Goal: Task Accomplishment & Management: Use online tool/utility

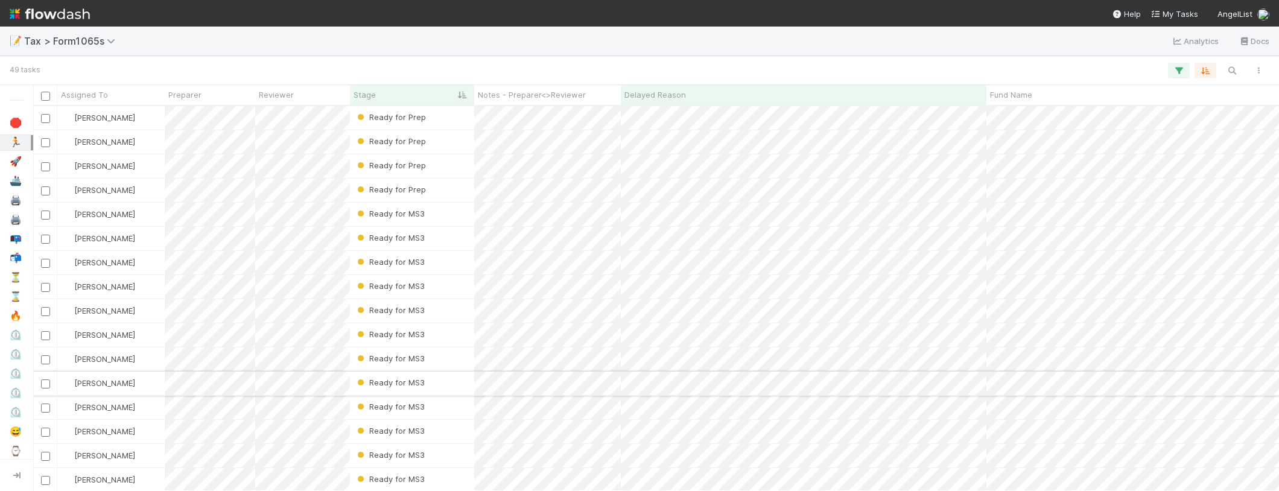
scroll to position [385, 1246]
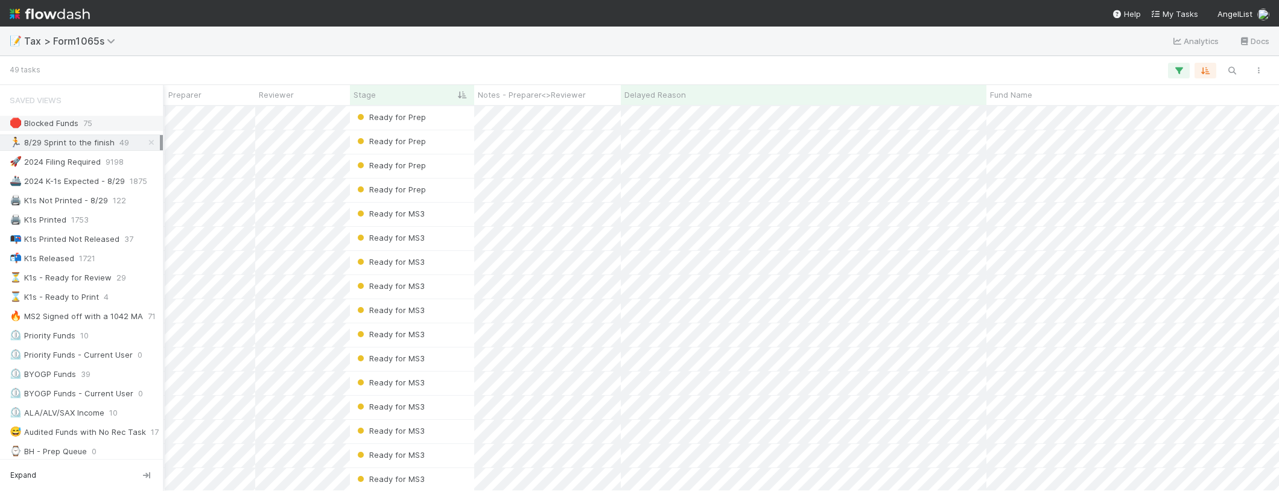
click at [54, 121] on div "🛑 Blocked Funds" at bounding box center [44, 123] width 69 height 15
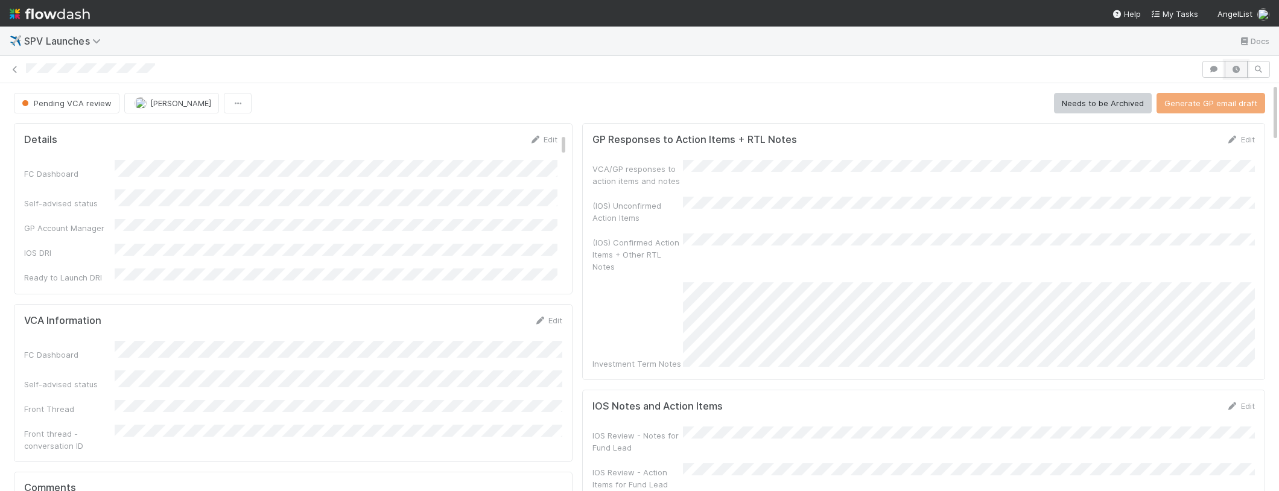
click at [1232, 68] on icon "button" at bounding box center [1236, 69] width 12 height 7
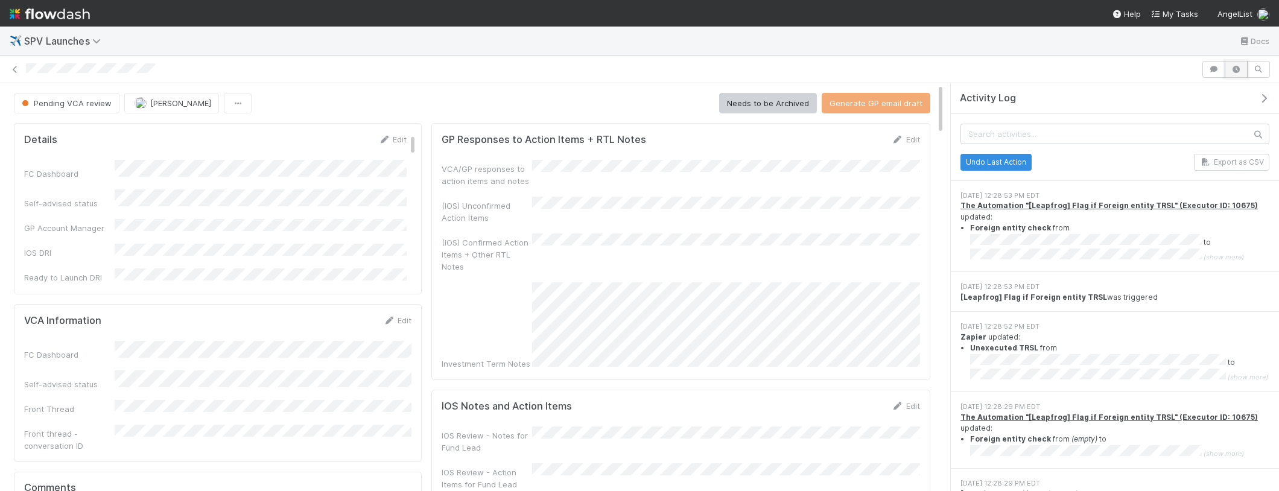
click at [1232, 68] on icon "button" at bounding box center [1236, 69] width 12 height 7
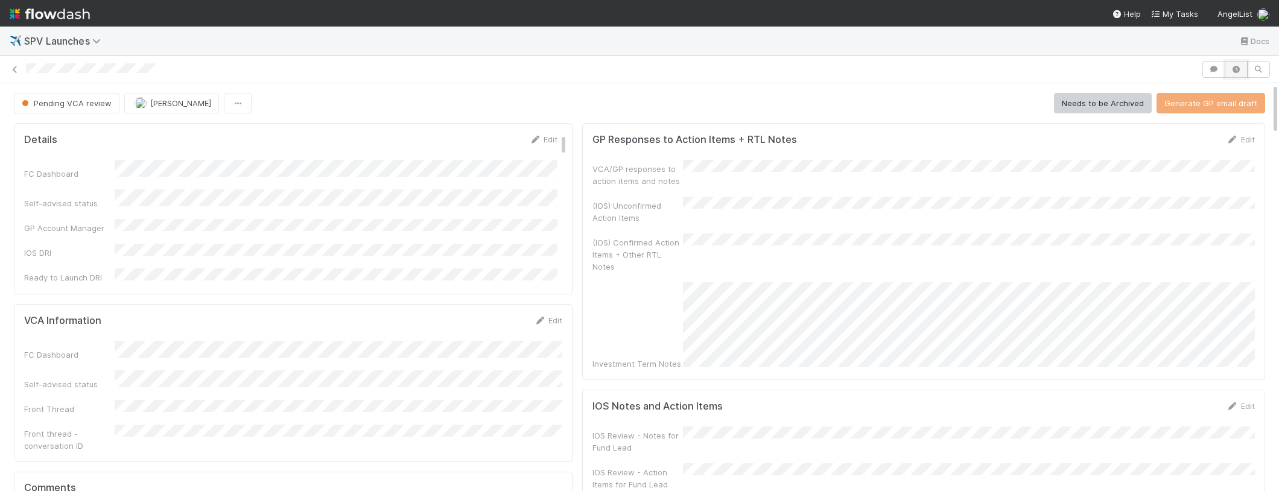
click at [1236, 69] on icon "button" at bounding box center [1236, 69] width 12 height 7
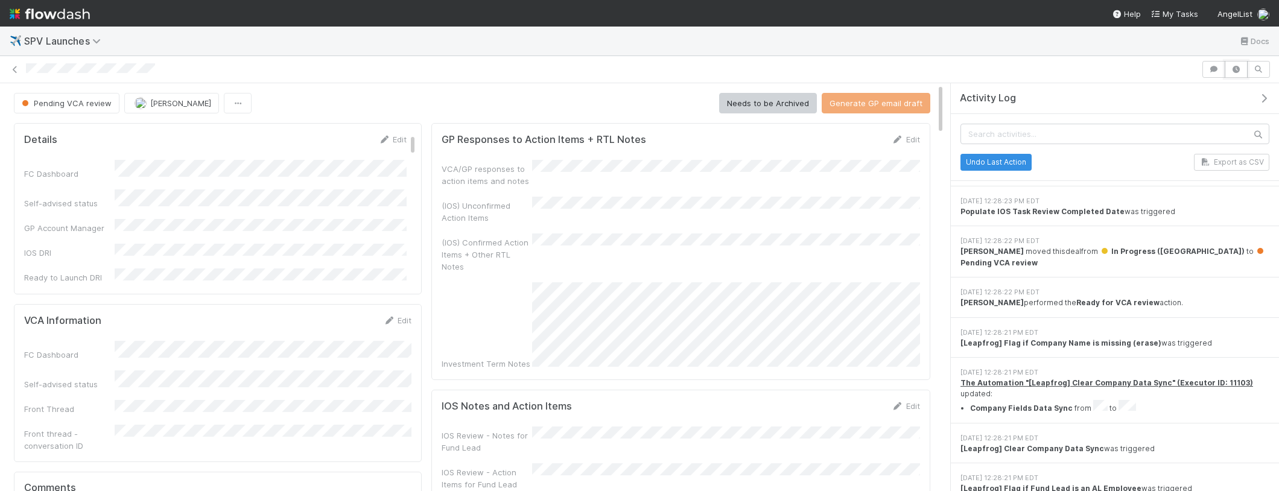
scroll to position [773, 0]
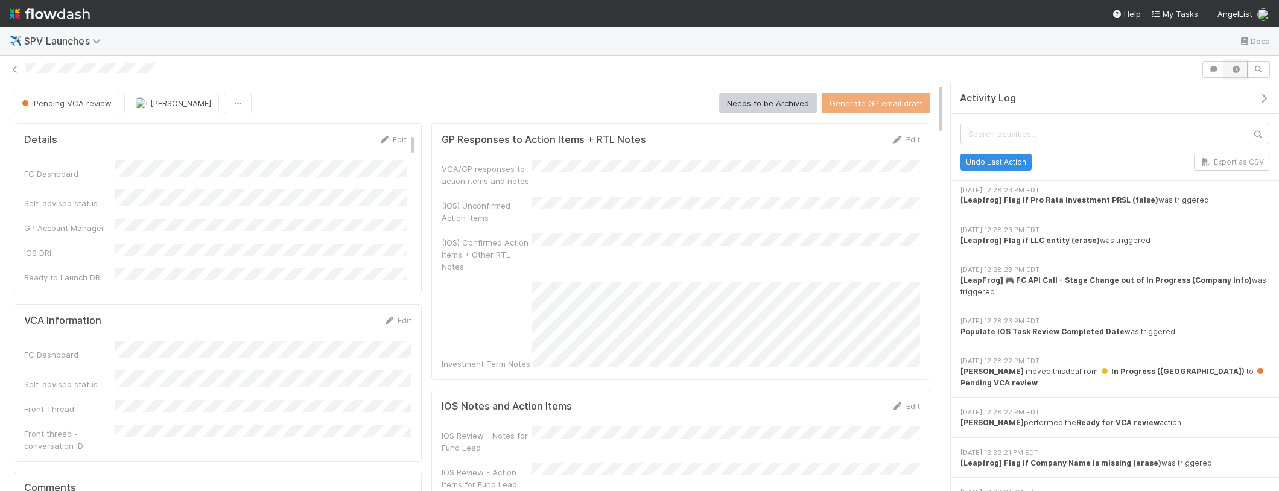
click at [1241, 72] on icon "button" at bounding box center [1236, 69] width 12 height 7
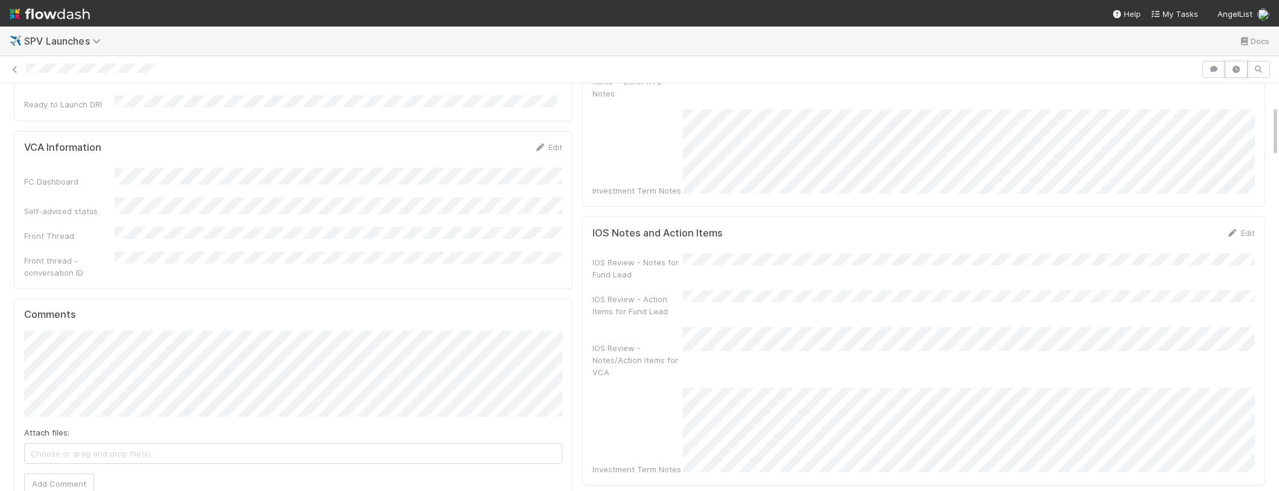
scroll to position [176, 0]
click at [953, 345] on div "IOS Review - Notes for Fund Lead IOS Review - Action Items for Fund Lead IOS Re…" at bounding box center [924, 362] width 663 height 222
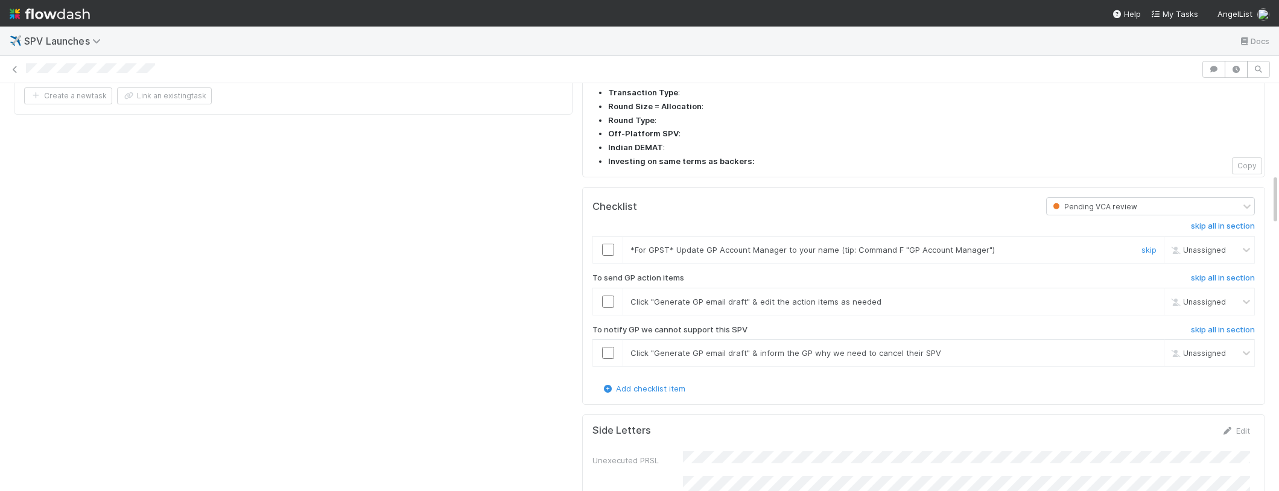
scroll to position [717, 0]
click at [1148, 242] on link "skip" at bounding box center [1149, 247] width 15 height 10
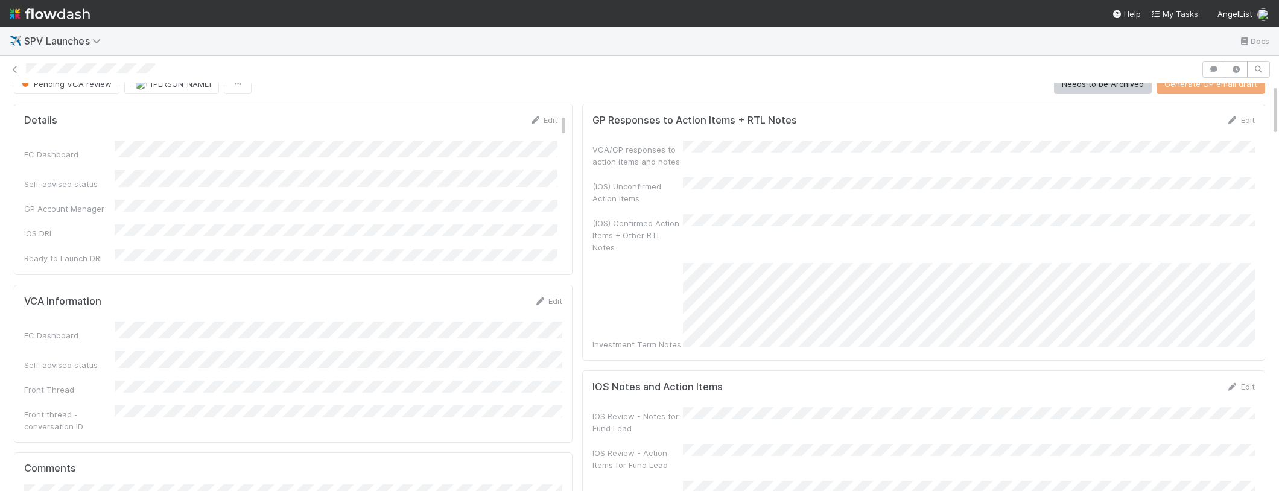
scroll to position [0, 0]
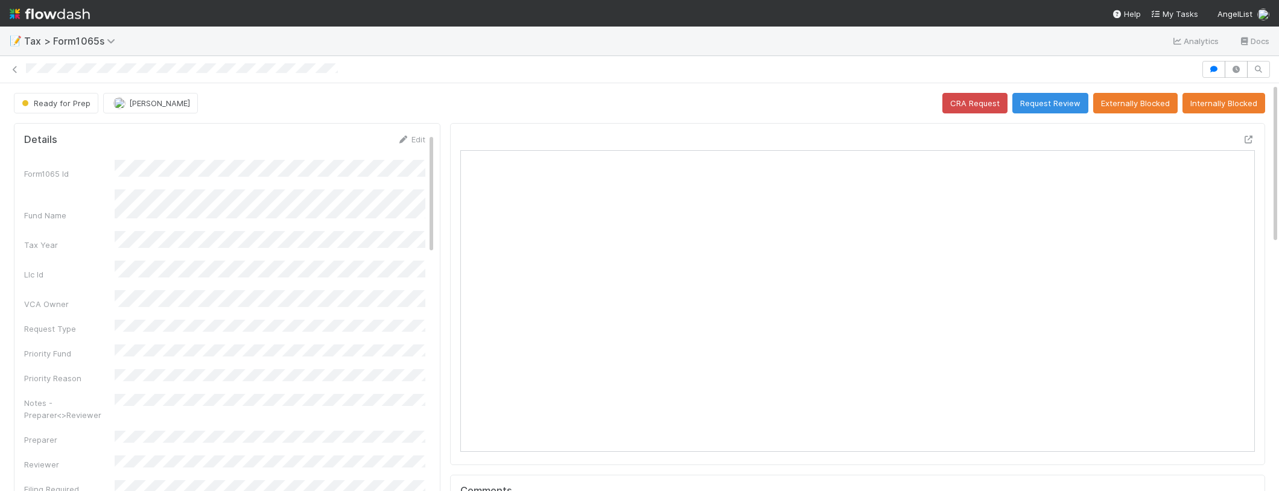
scroll to position [245, 407]
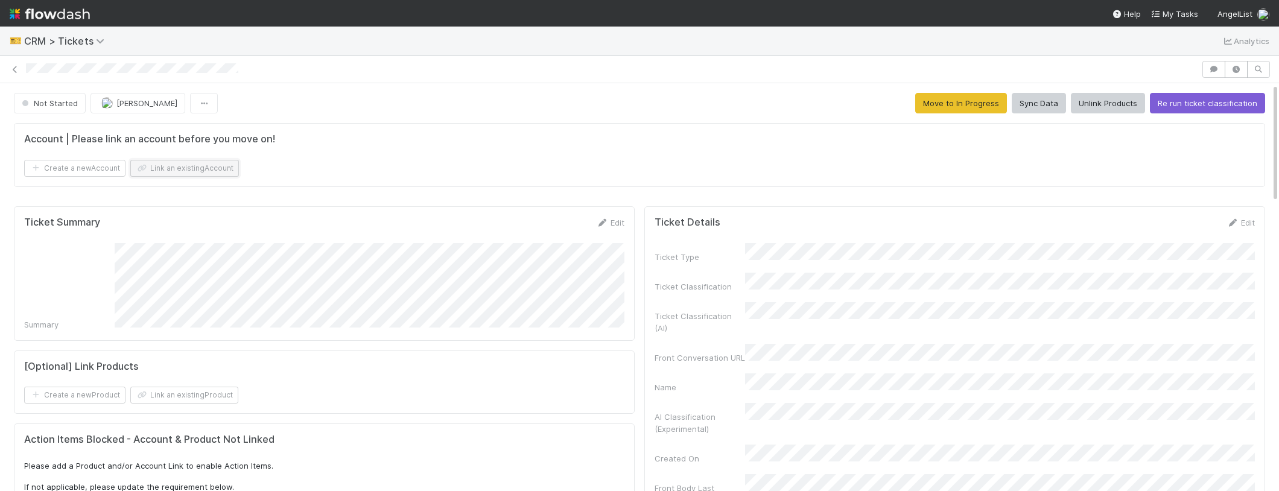
click at [174, 164] on button "Link an existing Account" at bounding box center [184, 168] width 109 height 17
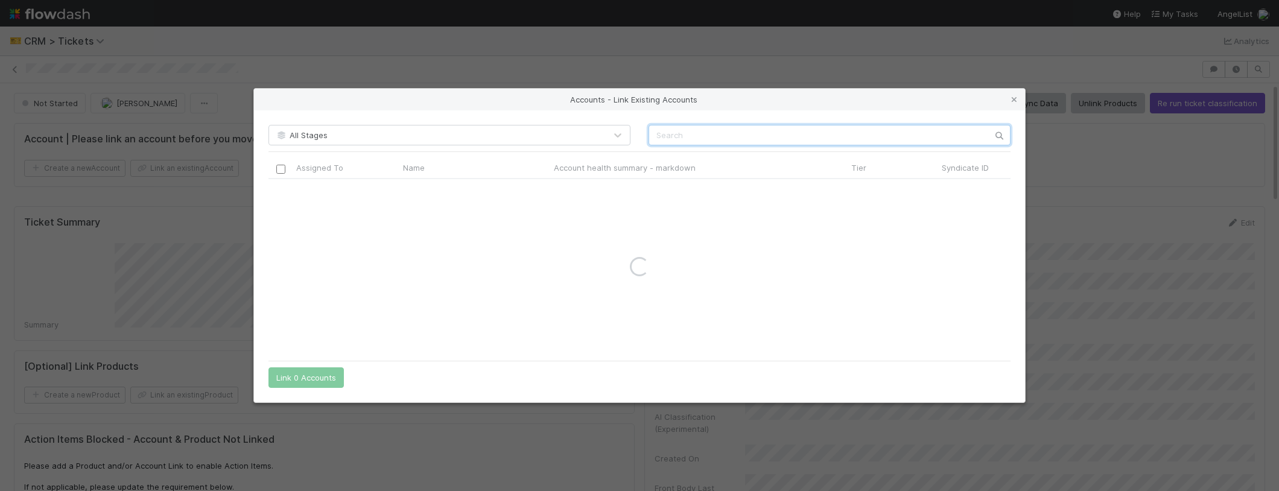
click at [679, 129] on input "text" at bounding box center [830, 135] width 362 height 21
type input "alter global"
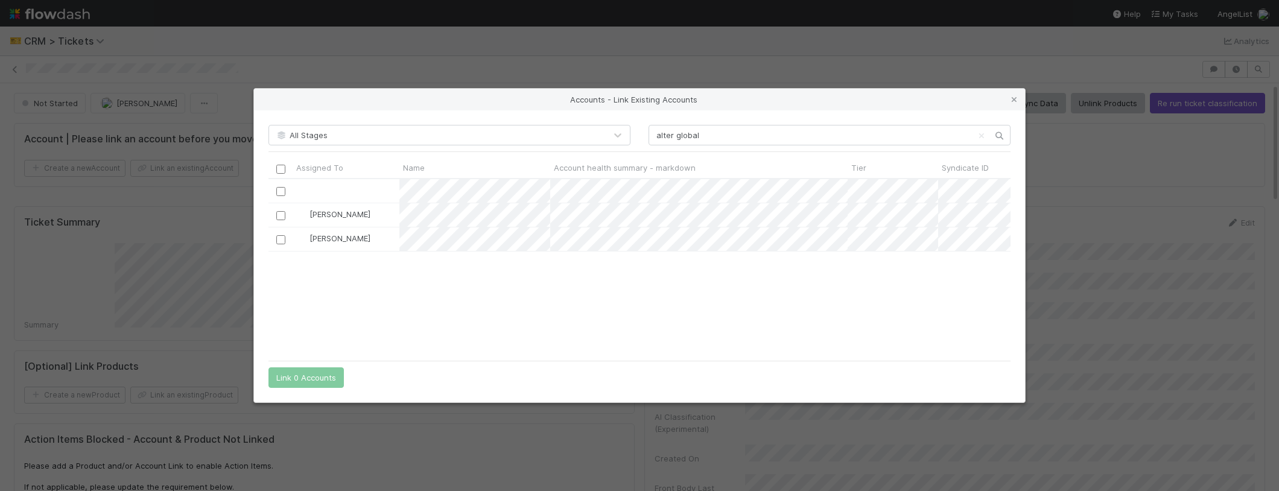
scroll to position [176, 742]
click at [279, 214] on input "checkbox" at bounding box center [280, 215] width 9 height 9
click at [299, 376] on button "Link 1 Account" at bounding box center [304, 377] width 70 height 21
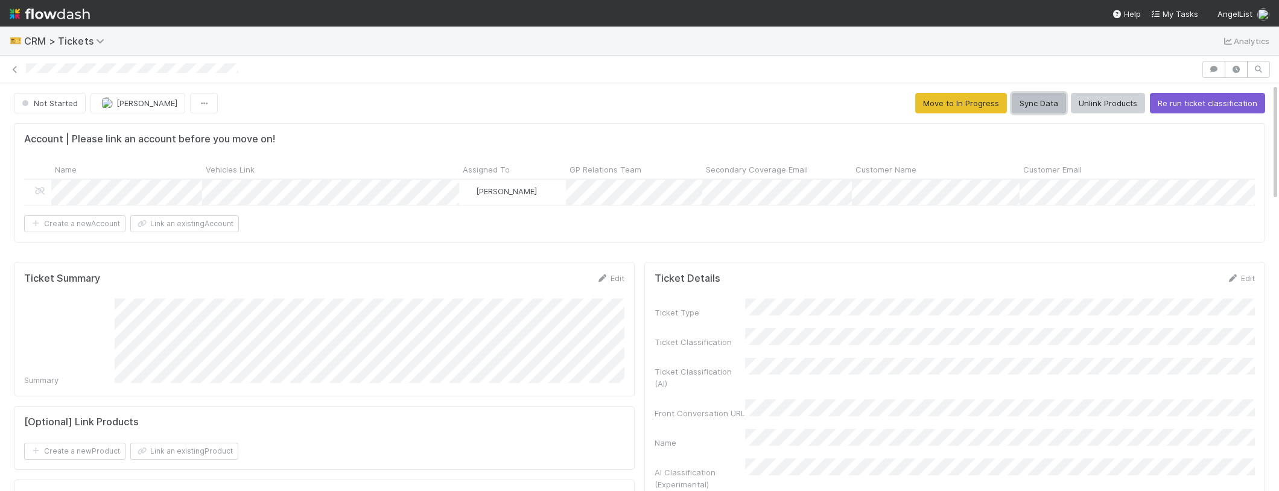
click at [1034, 102] on button "Sync Data" at bounding box center [1039, 103] width 54 height 21
